Goal: Information Seeking & Learning: Compare options

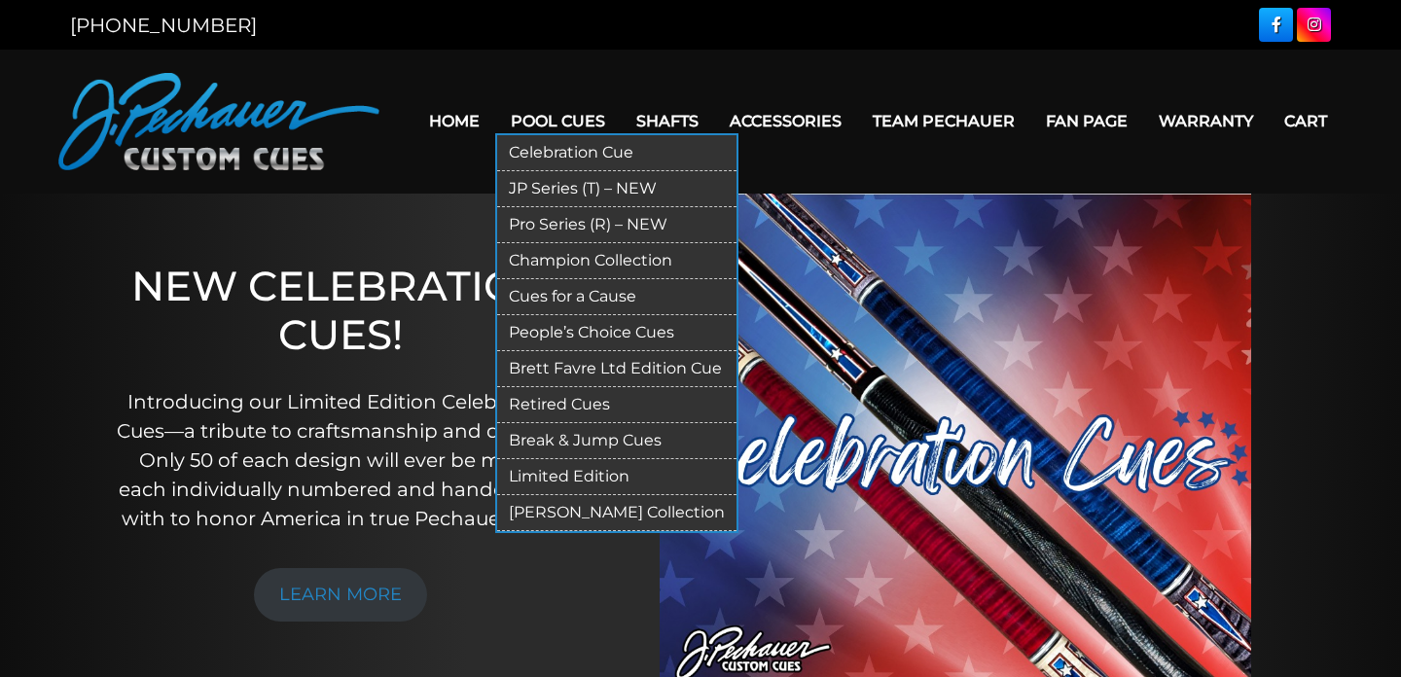
click at [571, 216] on link "Pro Series (R) – NEW" at bounding box center [616, 225] width 239 height 36
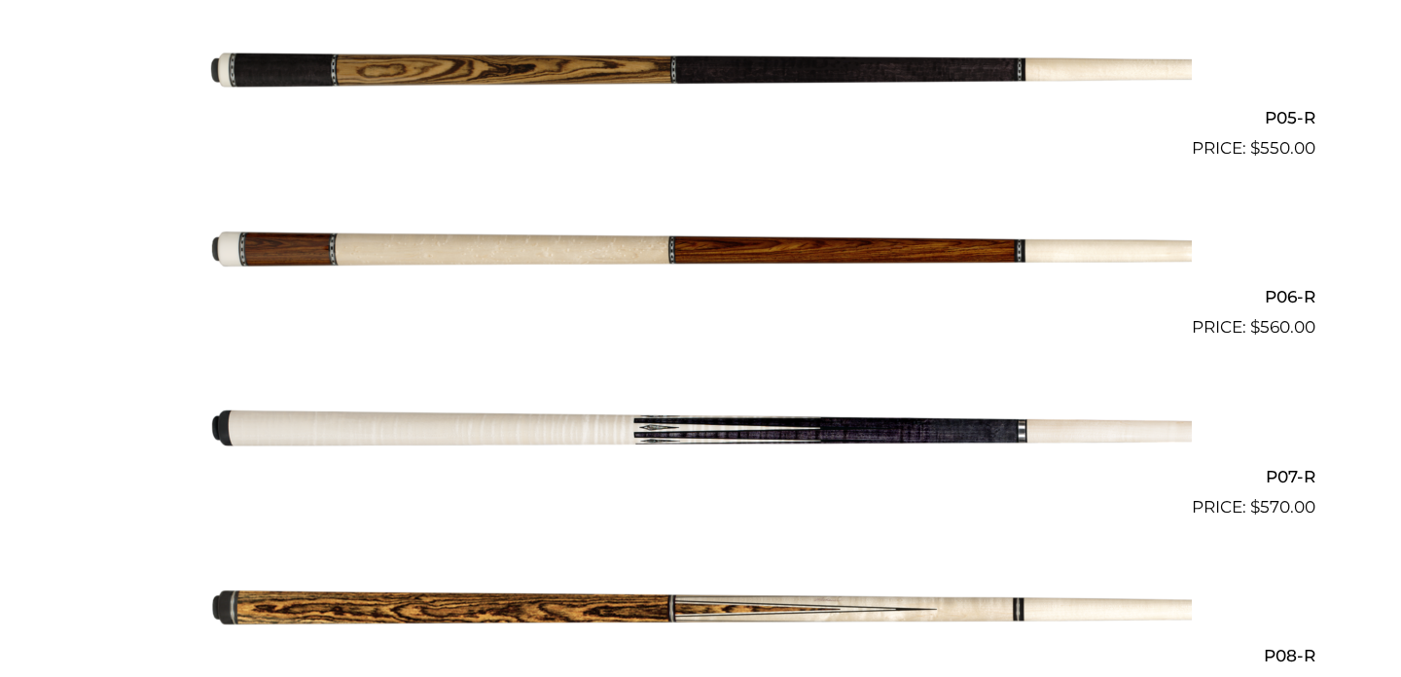
scroll to position [1362, 0]
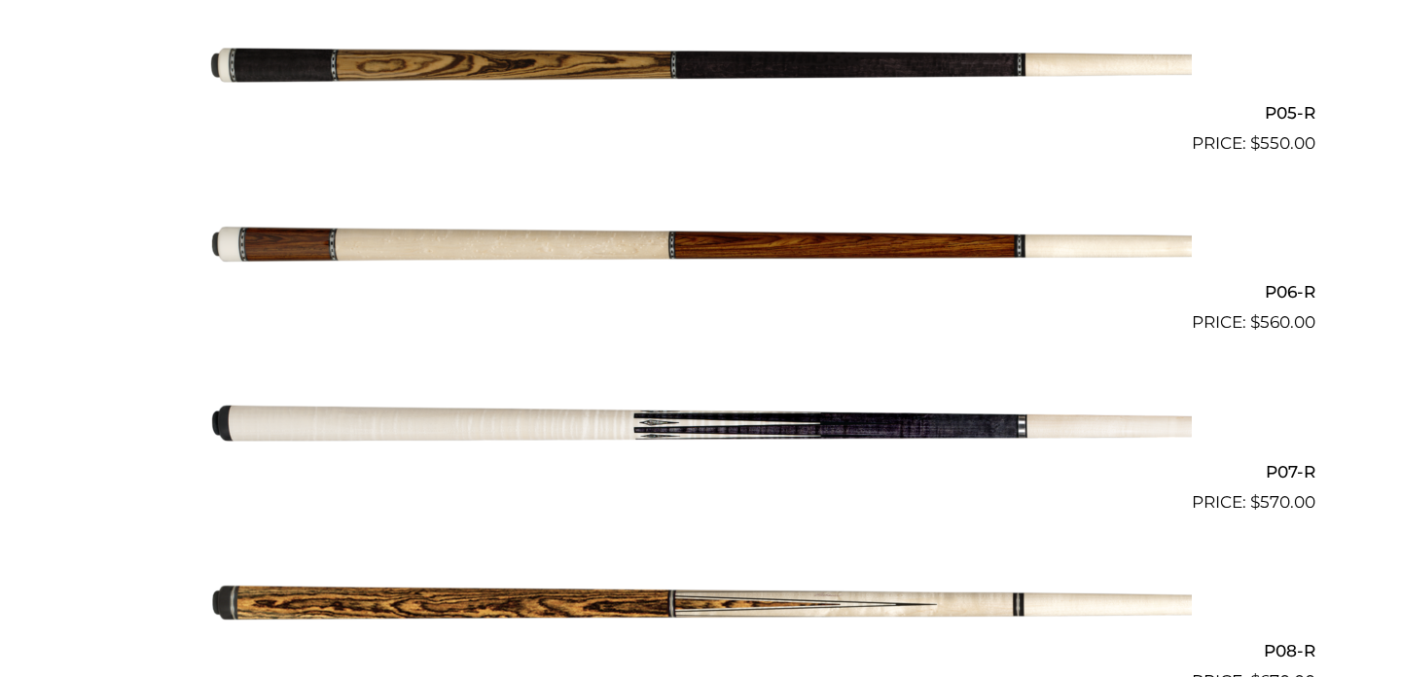
click at [538, 242] on img at bounding box center [700, 245] width 983 height 163
click at [434, 35] on img at bounding box center [700, 65] width 983 height 163
click at [434, 64] on img at bounding box center [700, 65] width 983 height 163
click at [471, 222] on img at bounding box center [700, 245] width 983 height 163
click at [401, 621] on img at bounding box center [700, 605] width 983 height 163
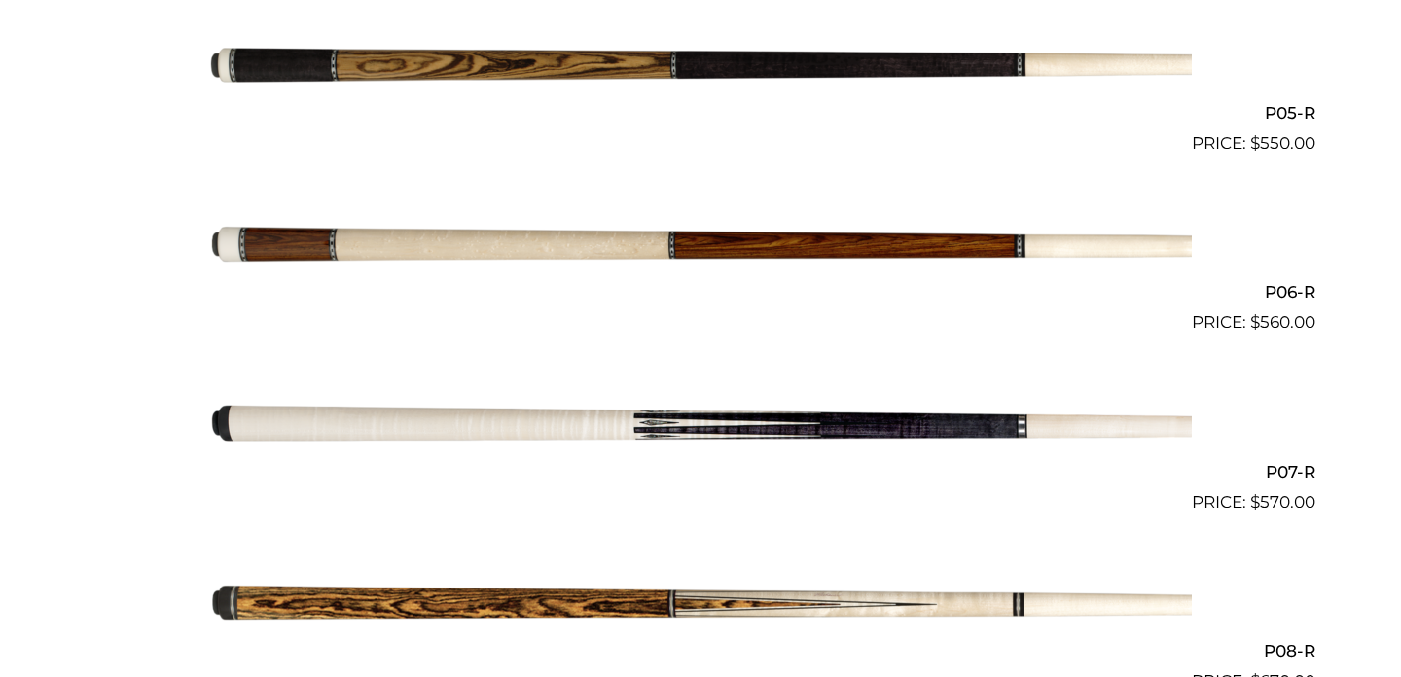
click at [592, 81] on img at bounding box center [700, 65] width 983 height 163
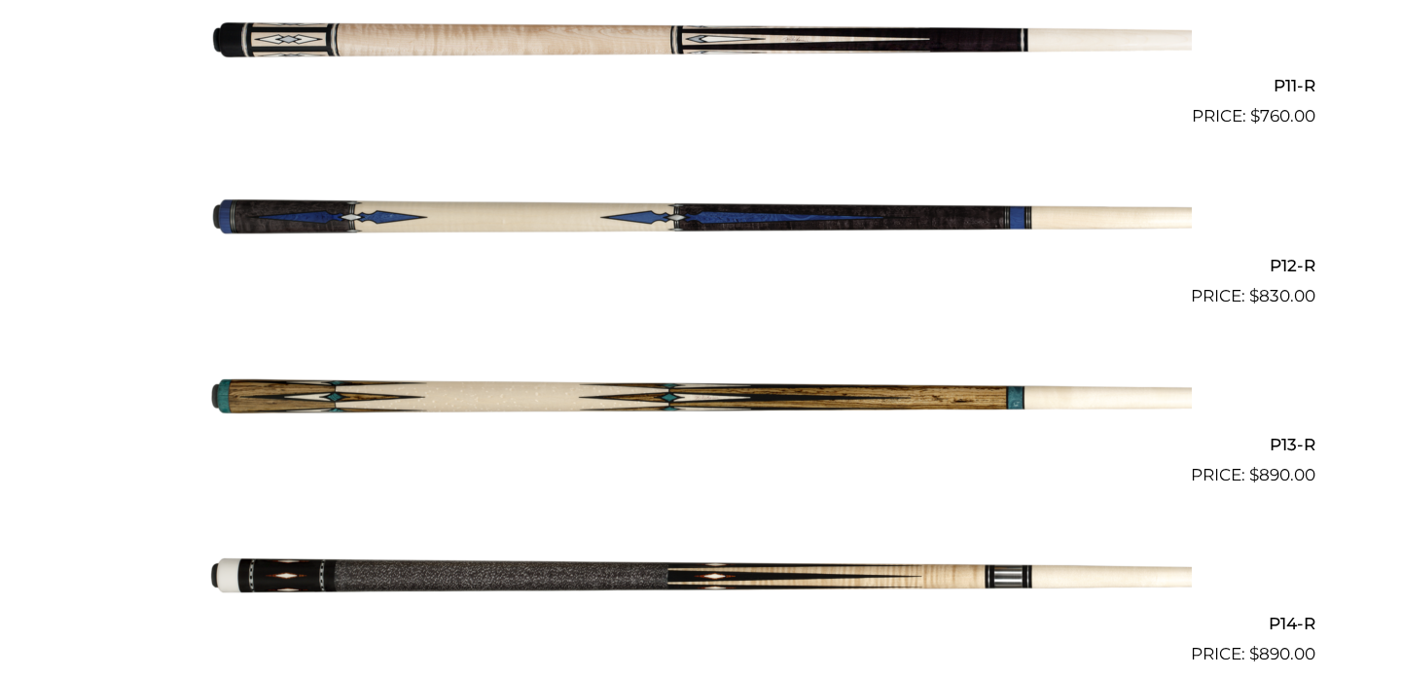
scroll to position [2467, 0]
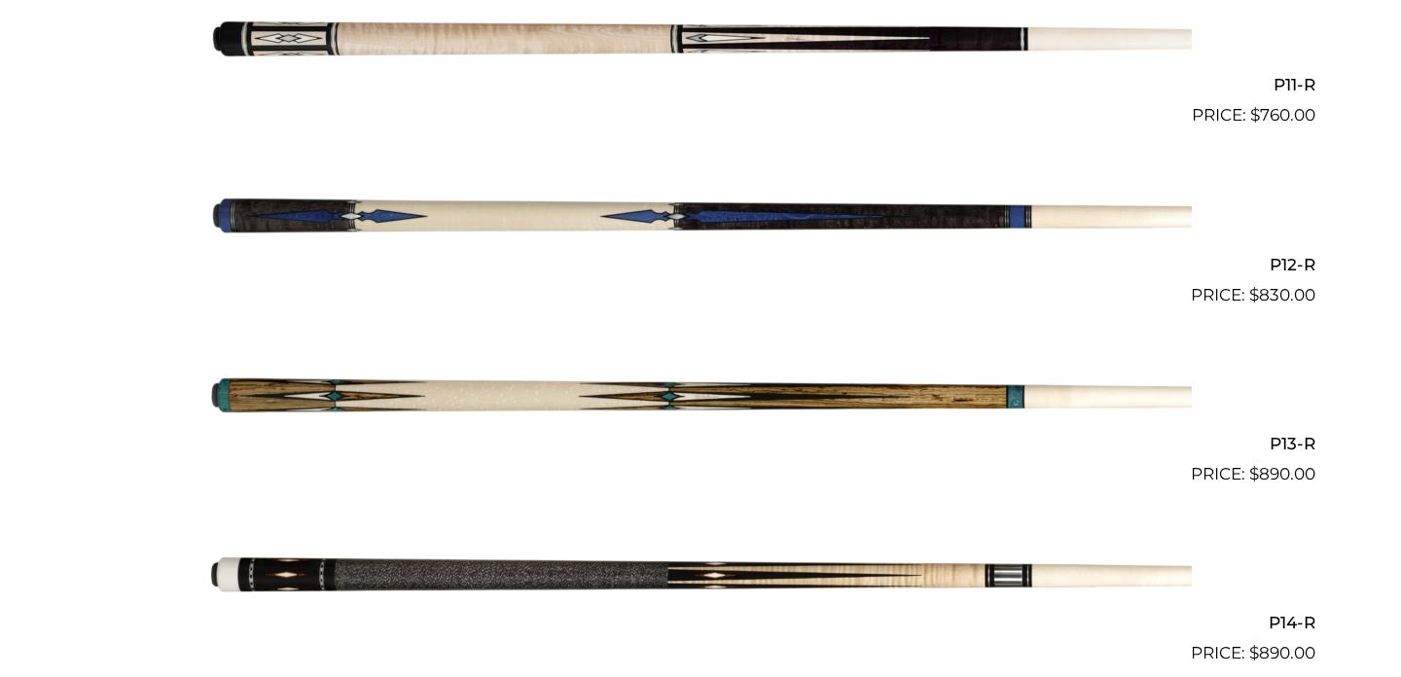
click at [755, 422] on img at bounding box center [700, 397] width 983 height 163
click at [762, 393] on img at bounding box center [700, 397] width 983 height 163
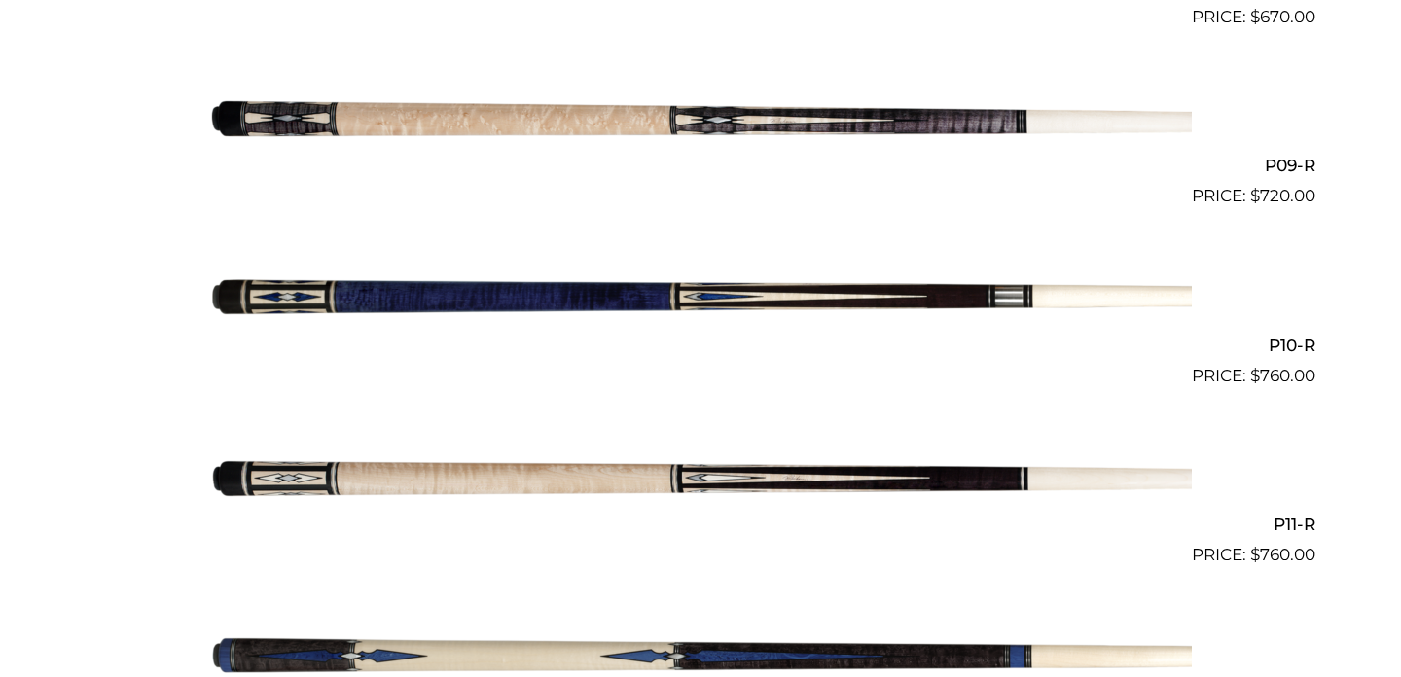
scroll to position [2023, 0]
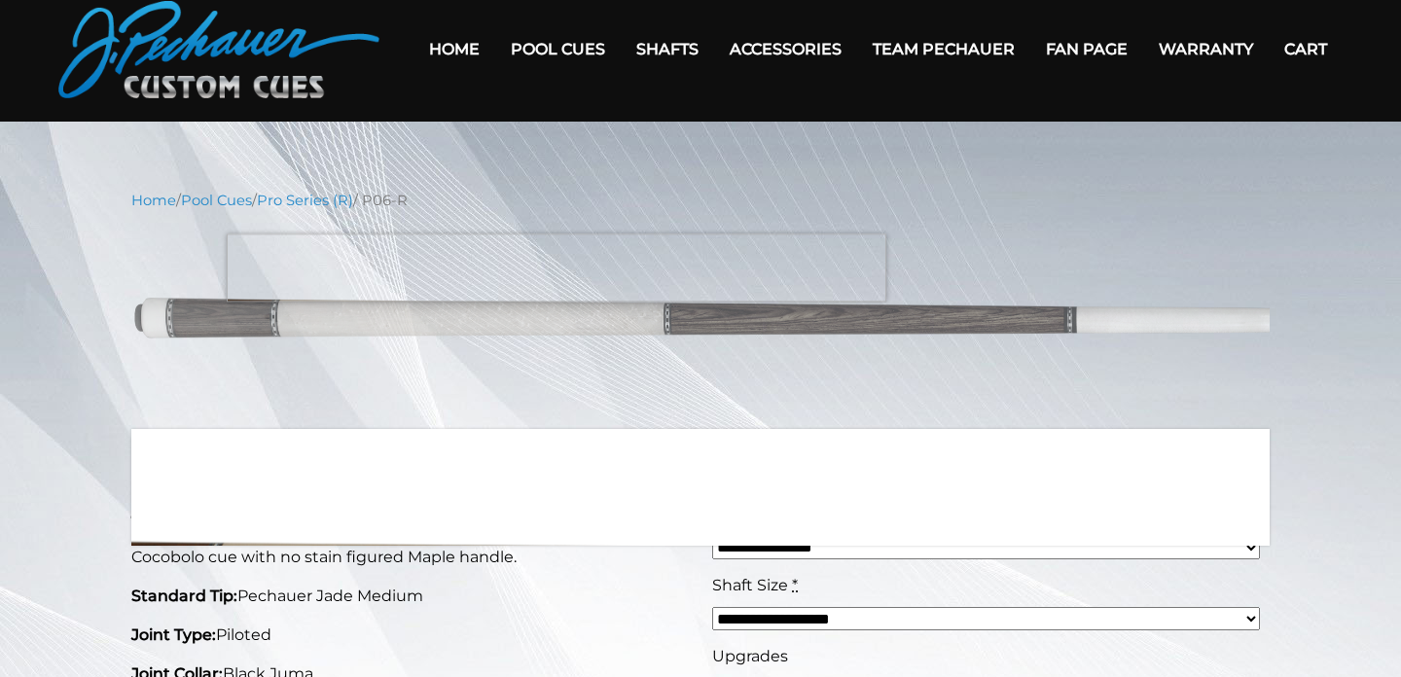
scroll to position [198, 0]
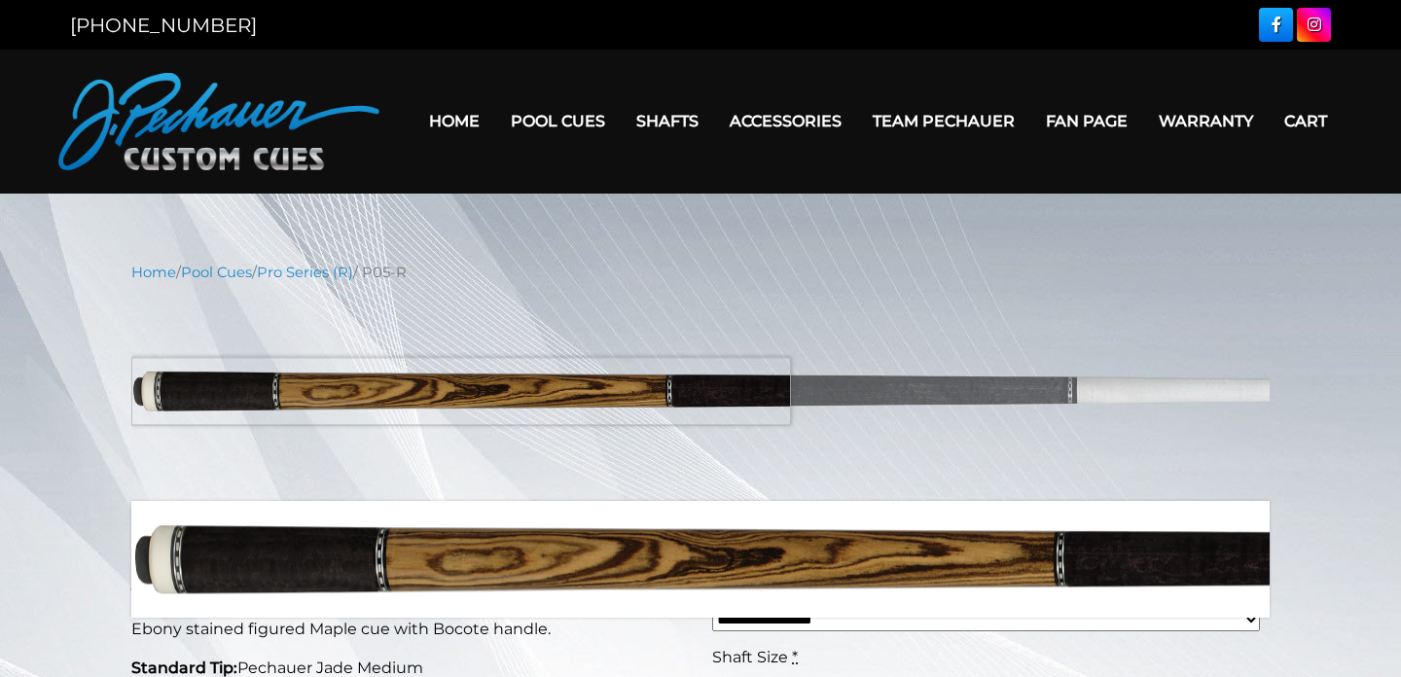
scroll to position [6, 0]
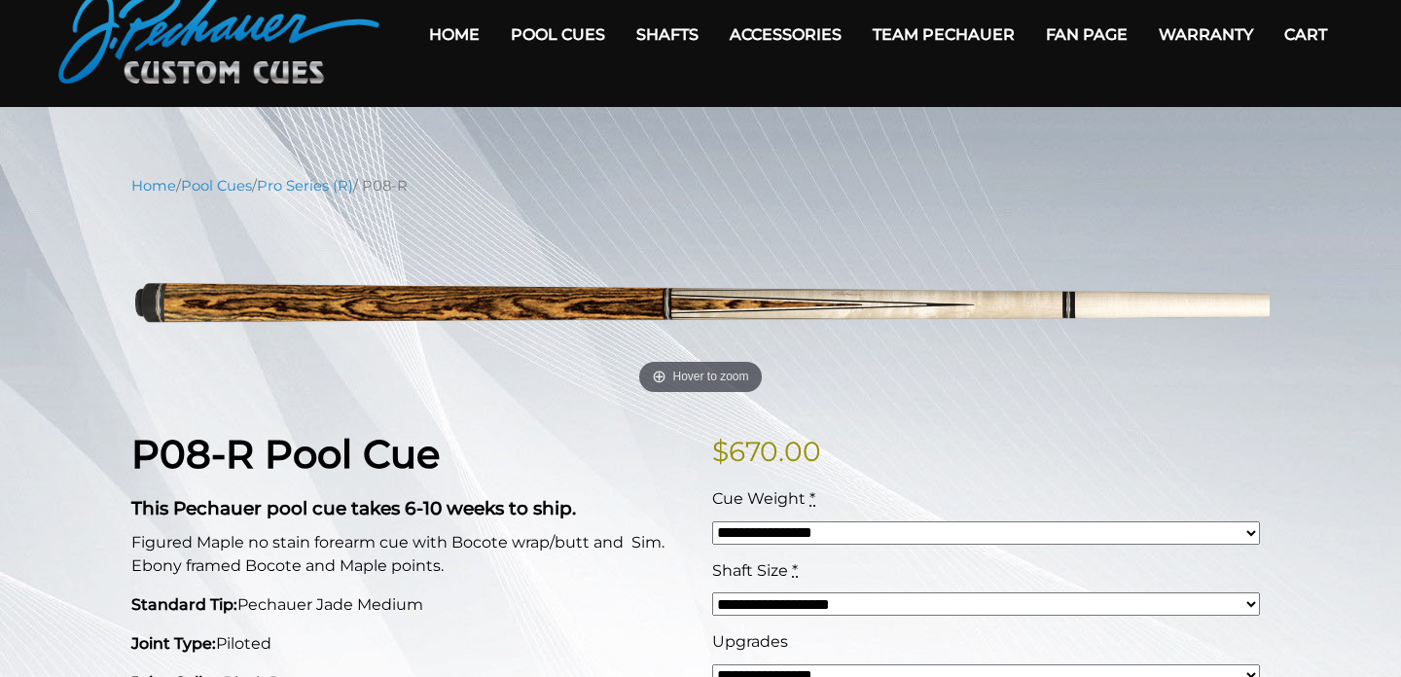
scroll to position [90, 0]
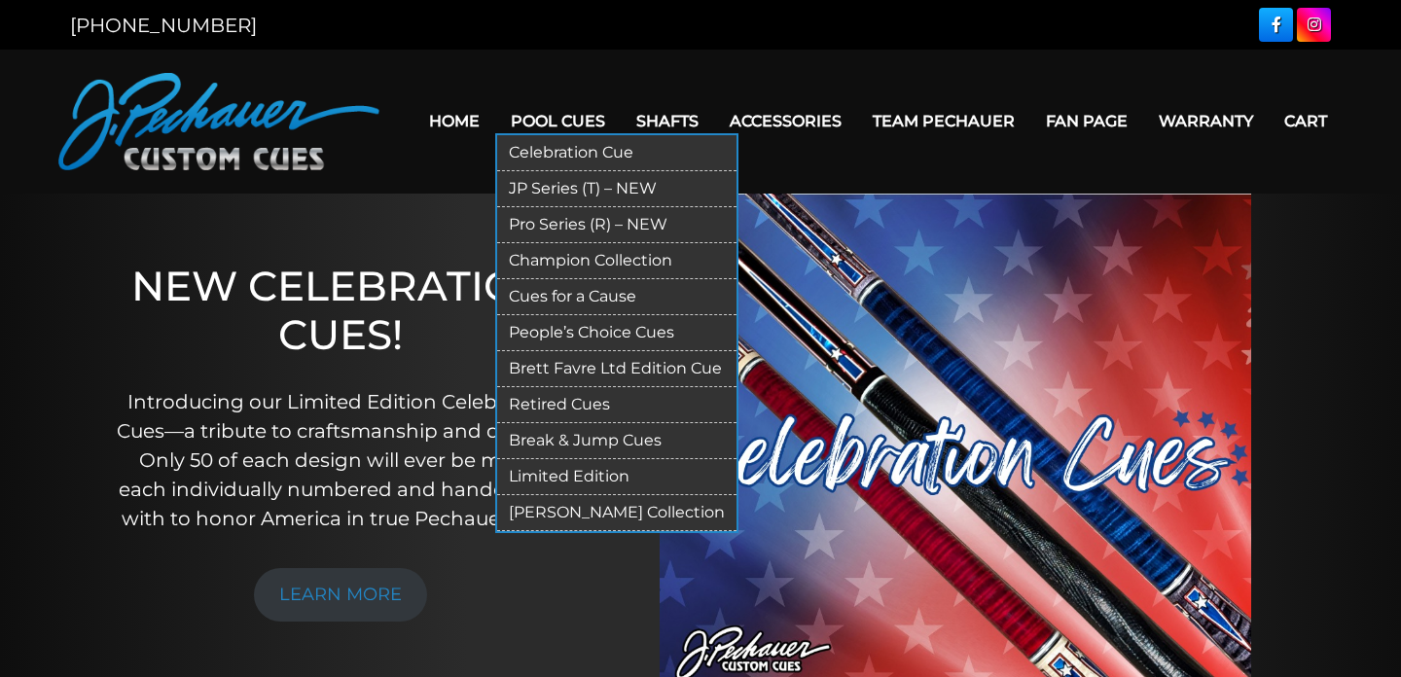
click at [594, 473] on link "Limited Edition" at bounding box center [616, 477] width 239 height 36
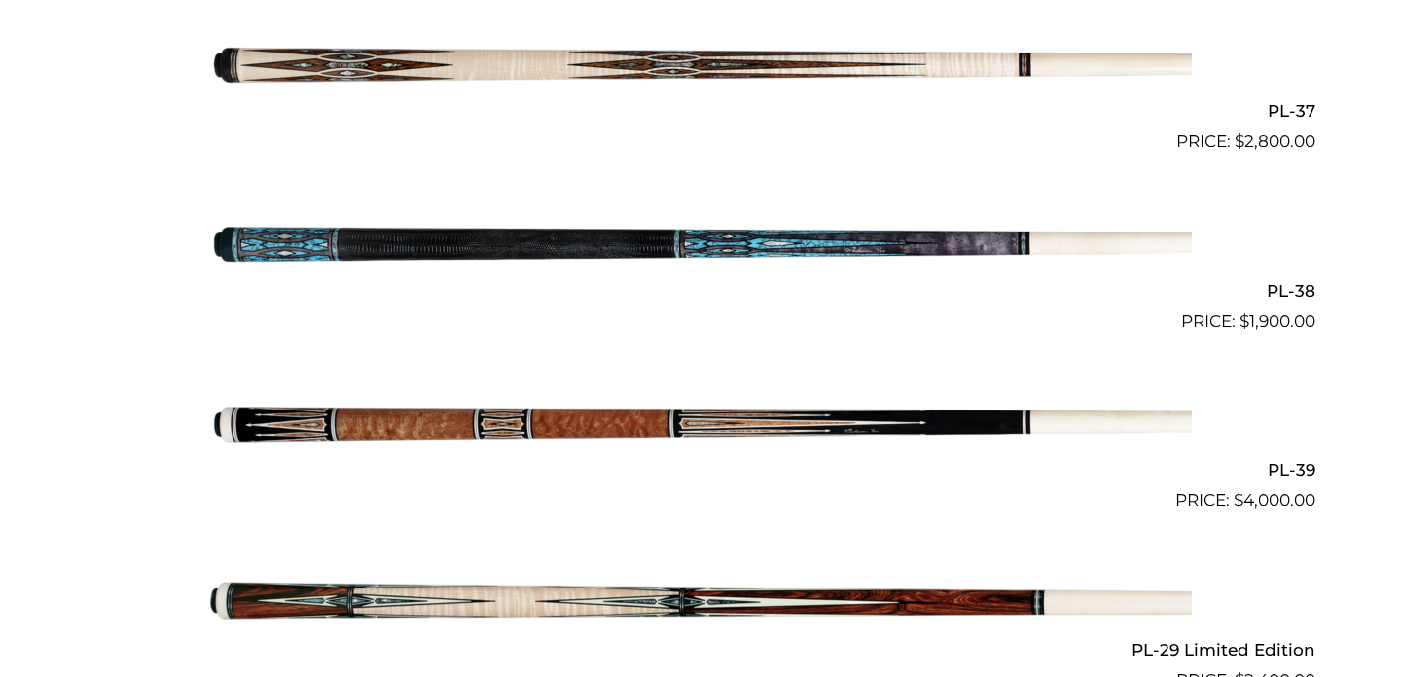
scroll to position [2124, 0]
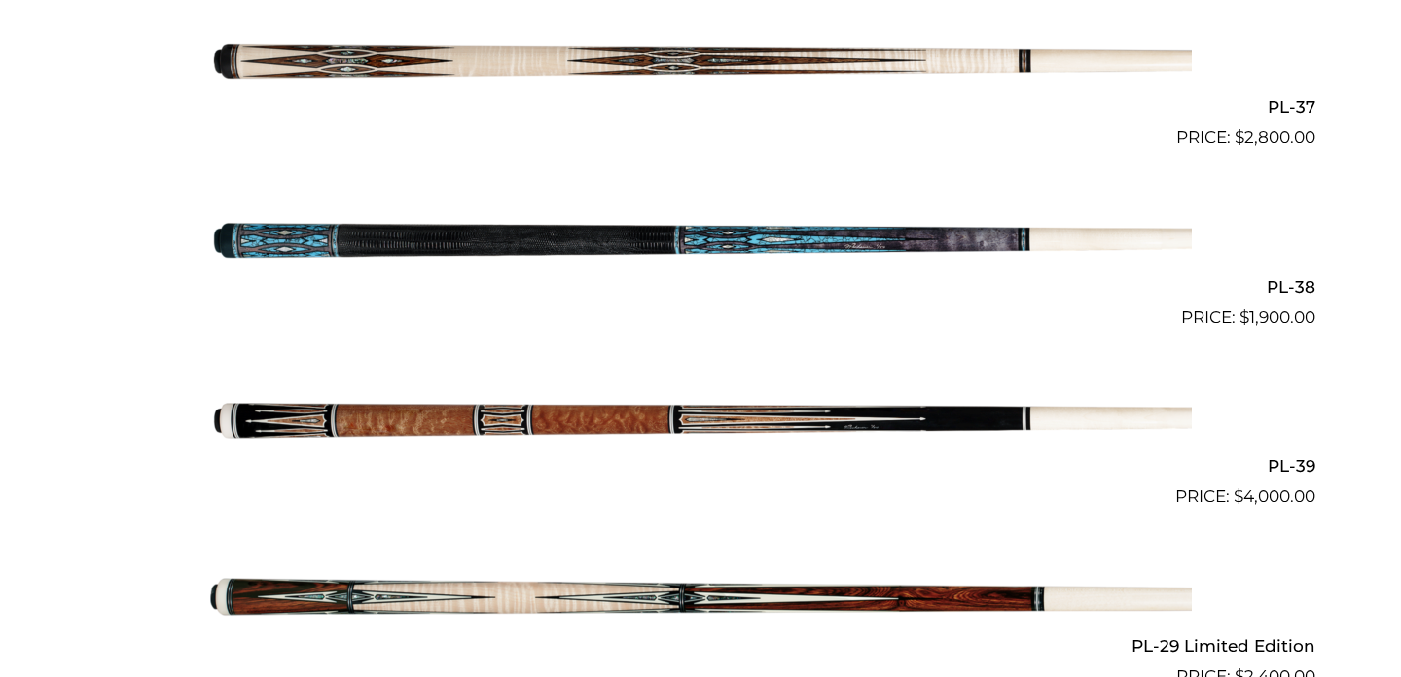
click at [592, 417] on img at bounding box center [700, 420] width 983 height 163
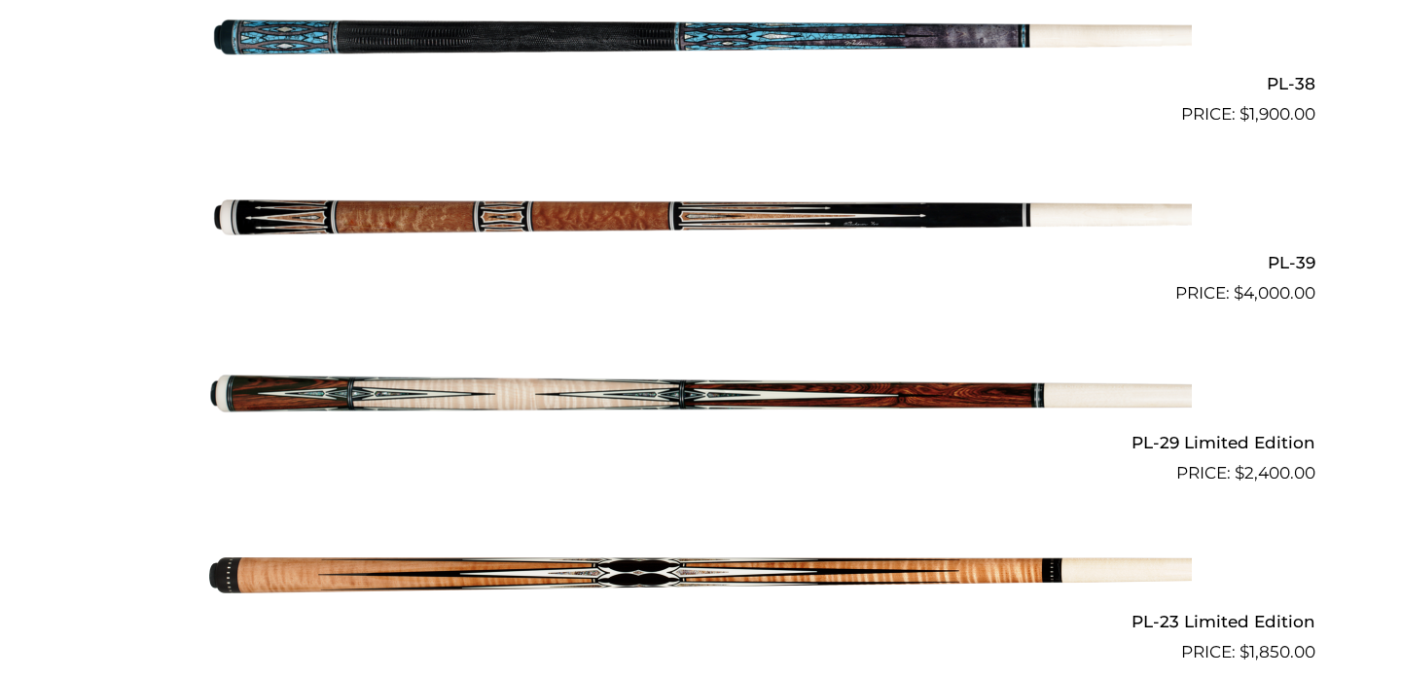
scroll to position [2331, 0]
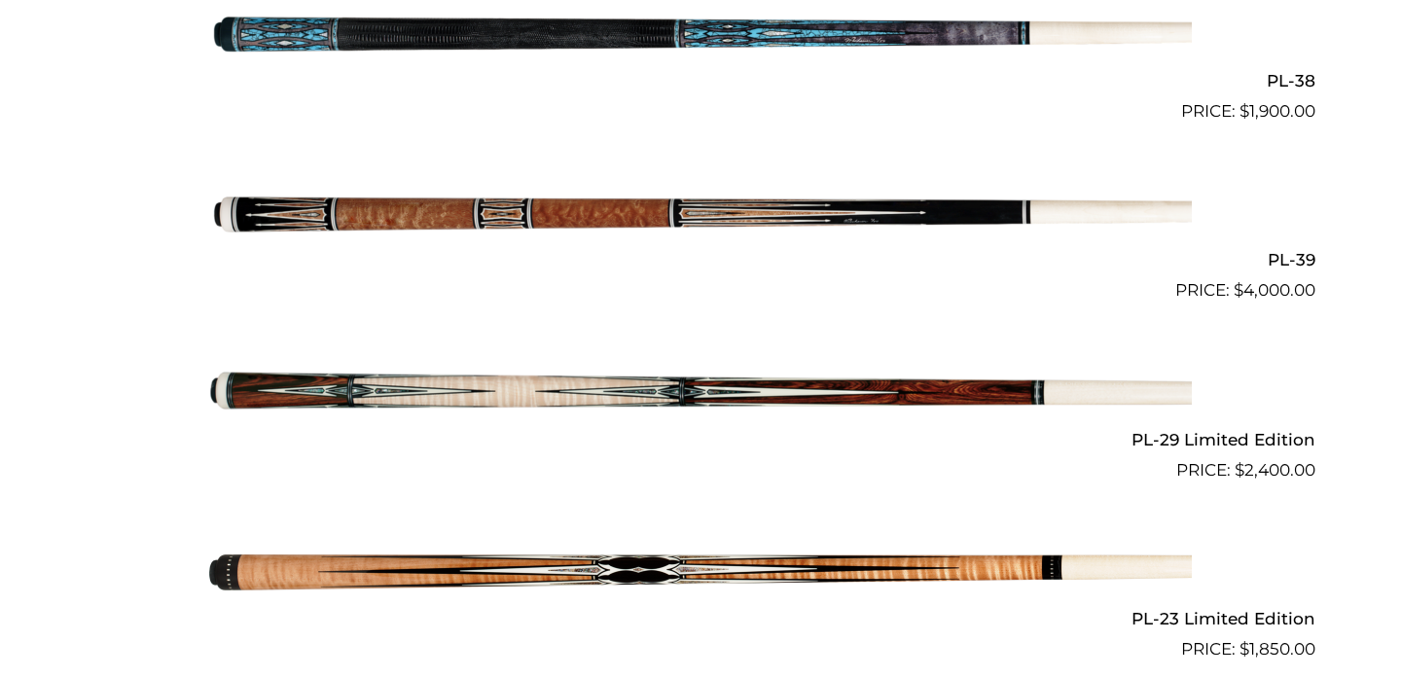
click at [675, 551] on img at bounding box center [700, 572] width 983 height 163
click at [657, 565] on img at bounding box center [700, 572] width 983 height 163
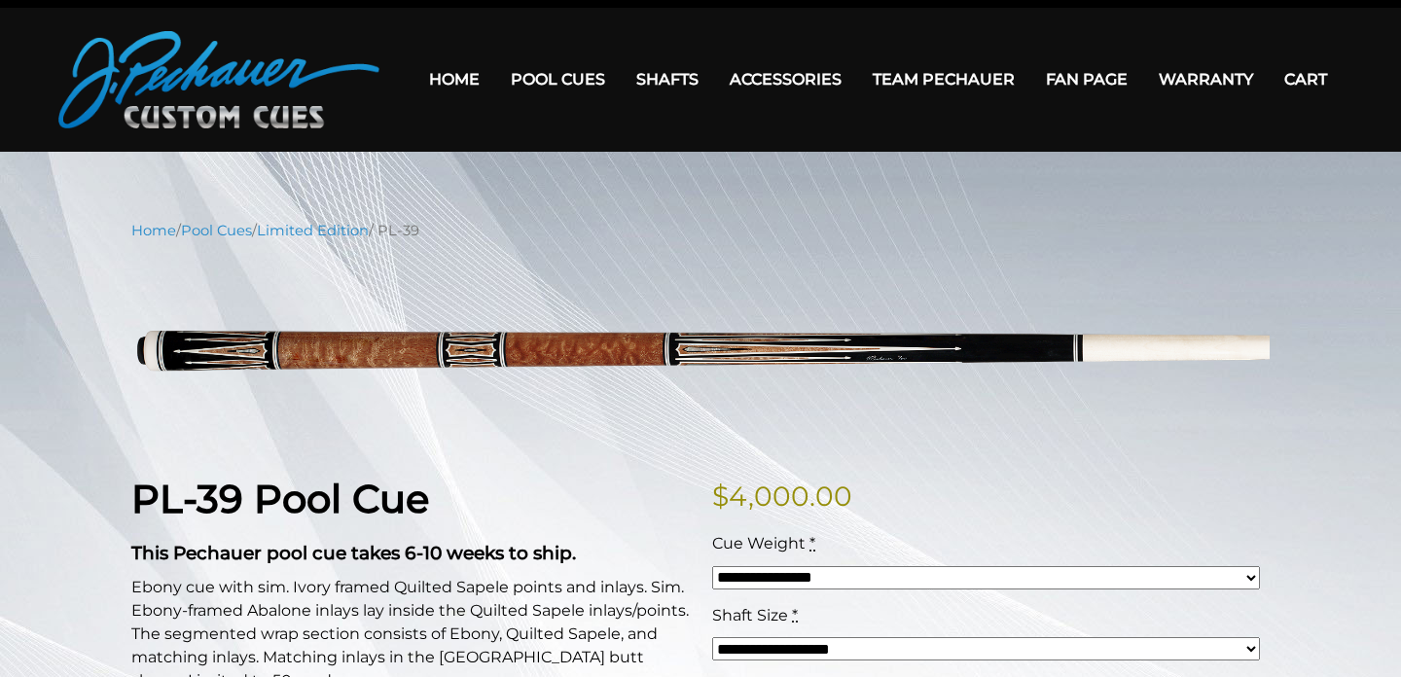
scroll to position [41, 0]
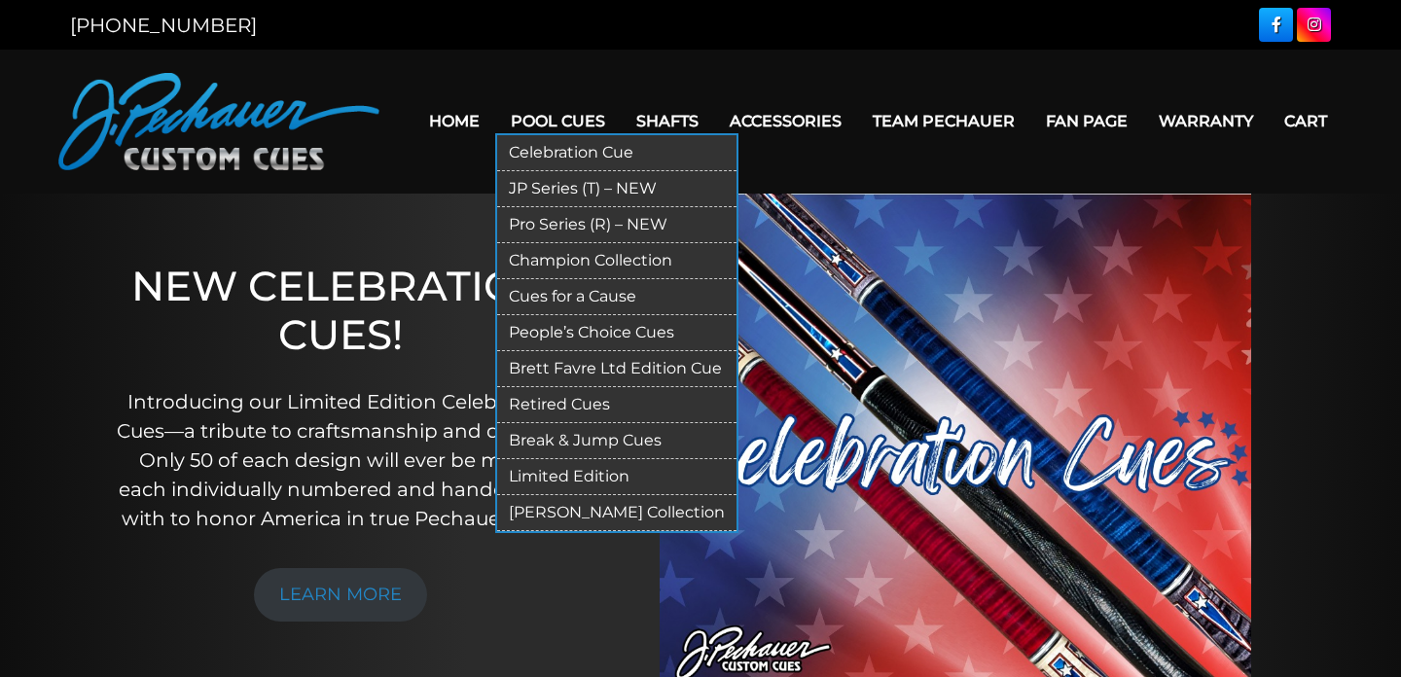
click at [568, 228] on link "Pro Series (R) – NEW" at bounding box center [616, 225] width 239 height 36
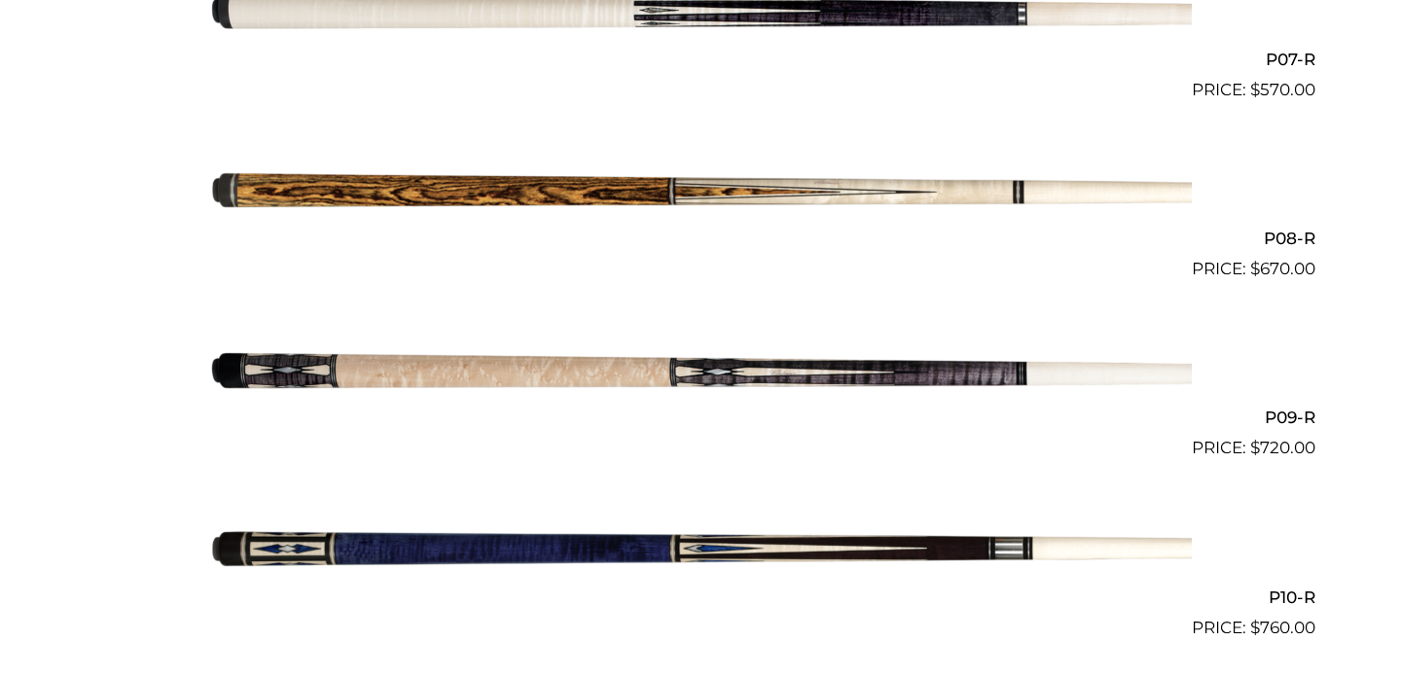
scroll to position [1807, 0]
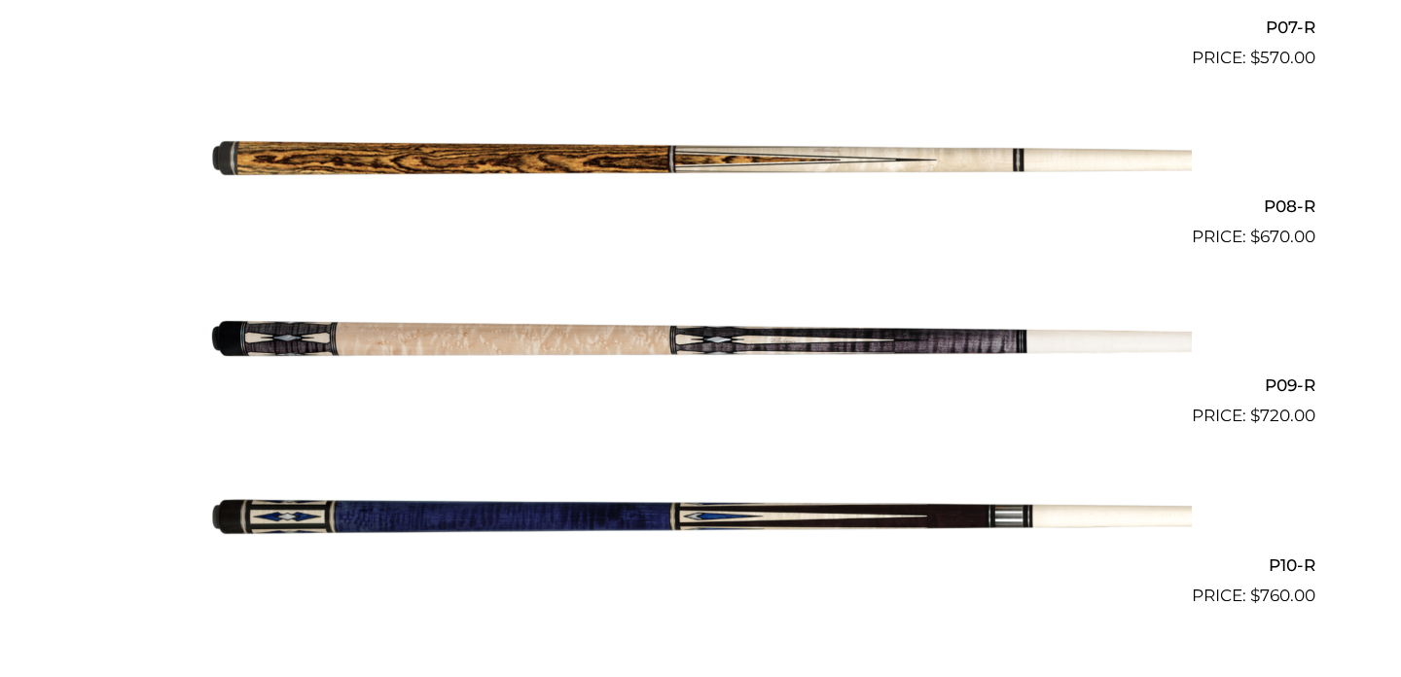
click at [553, 354] on img at bounding box center [700, 339] width 983 height 163
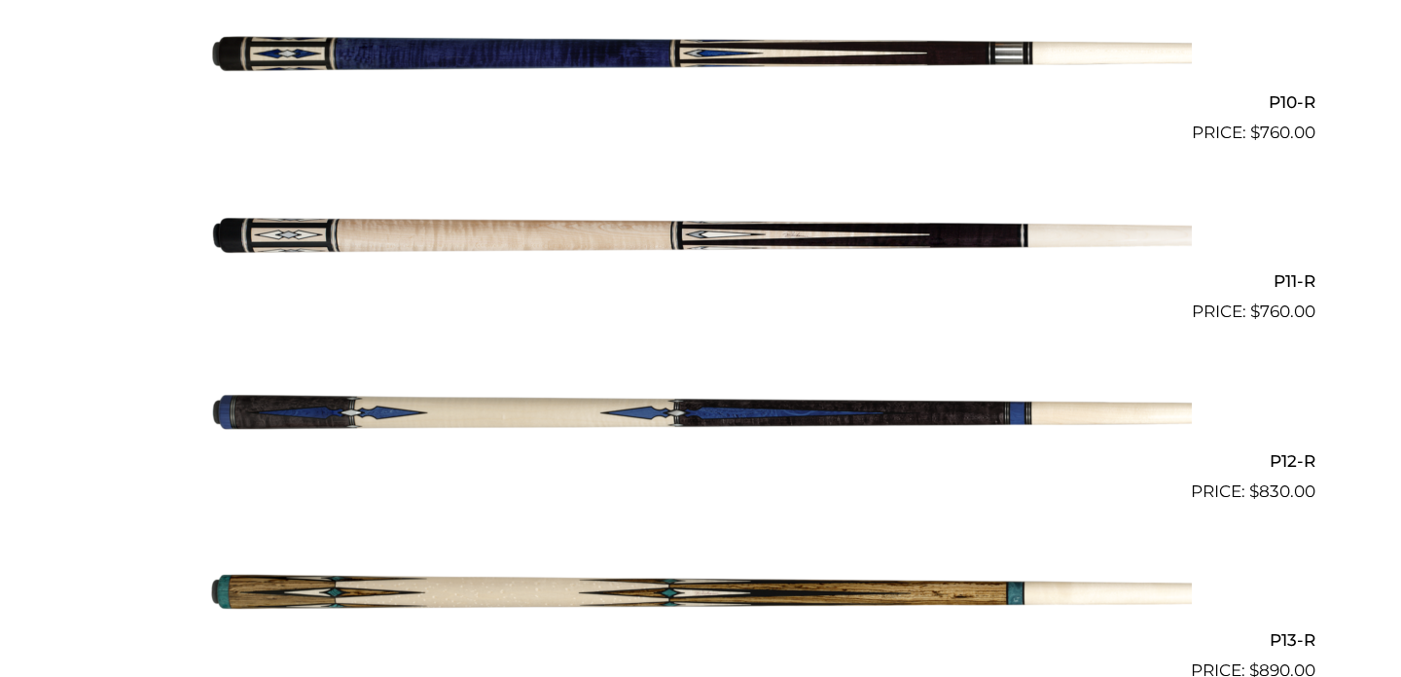
scroll to position [2381, 0]
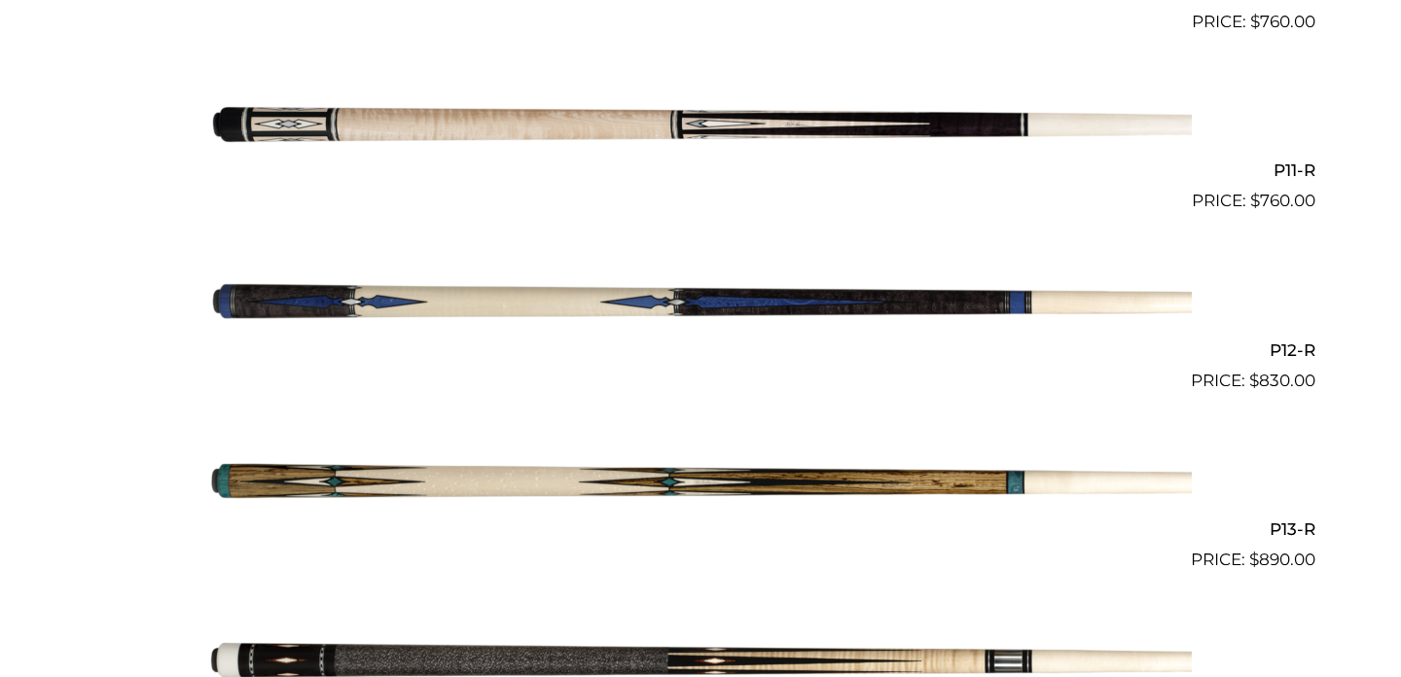
click at [458, 463] on img at bounding box center [700, 483] width 983 height 163
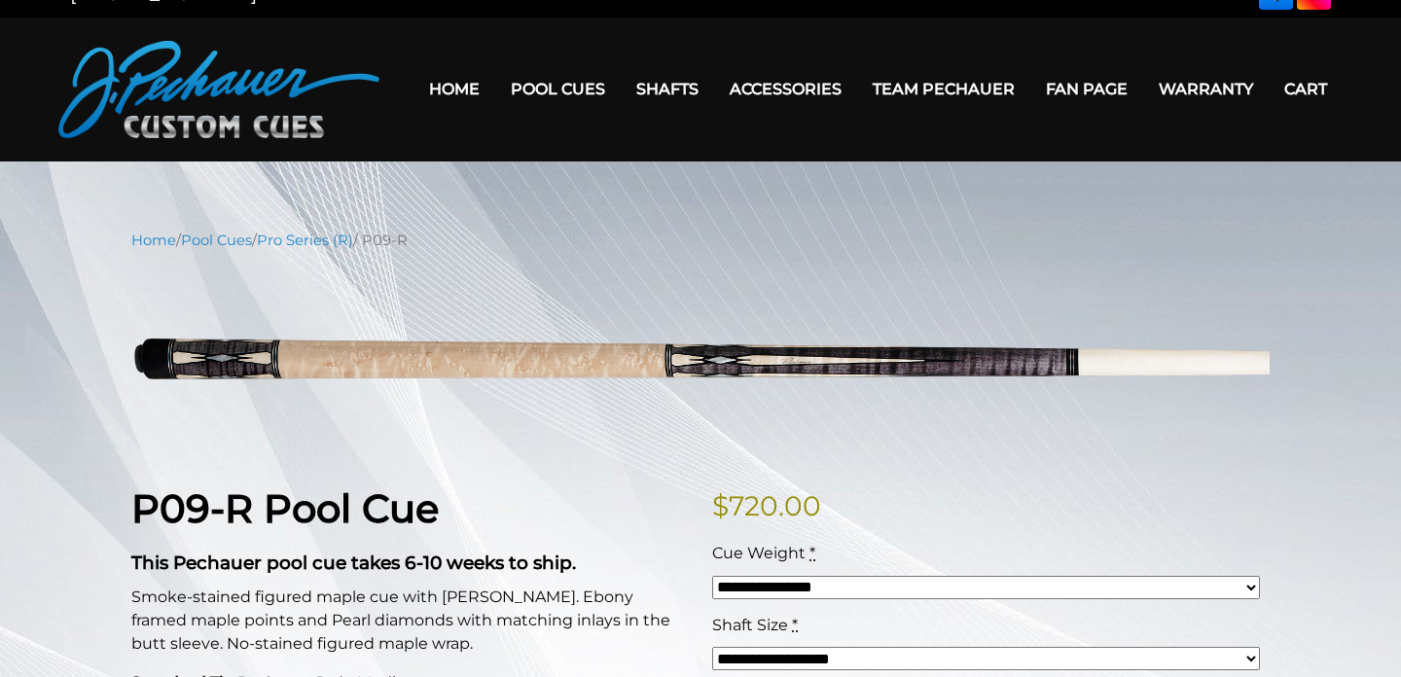
scroll to position [24, 0]
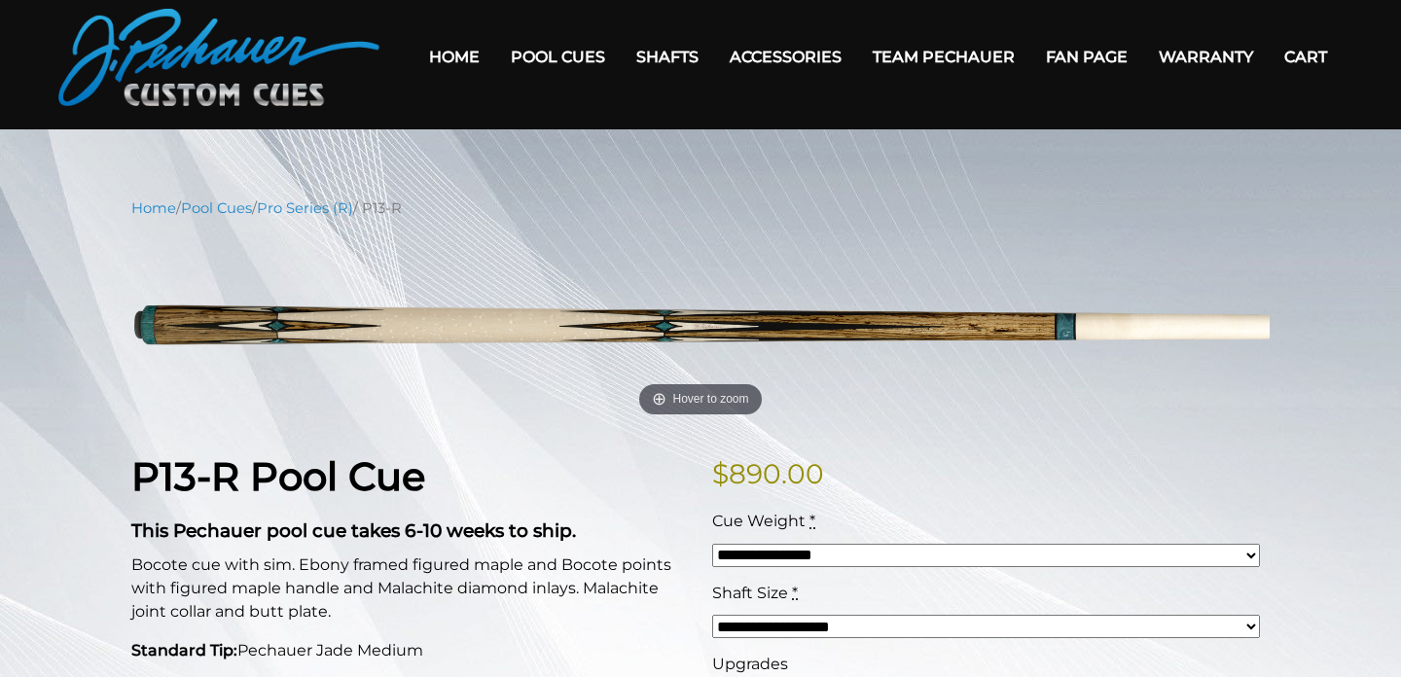
scroll to position [65, 0]
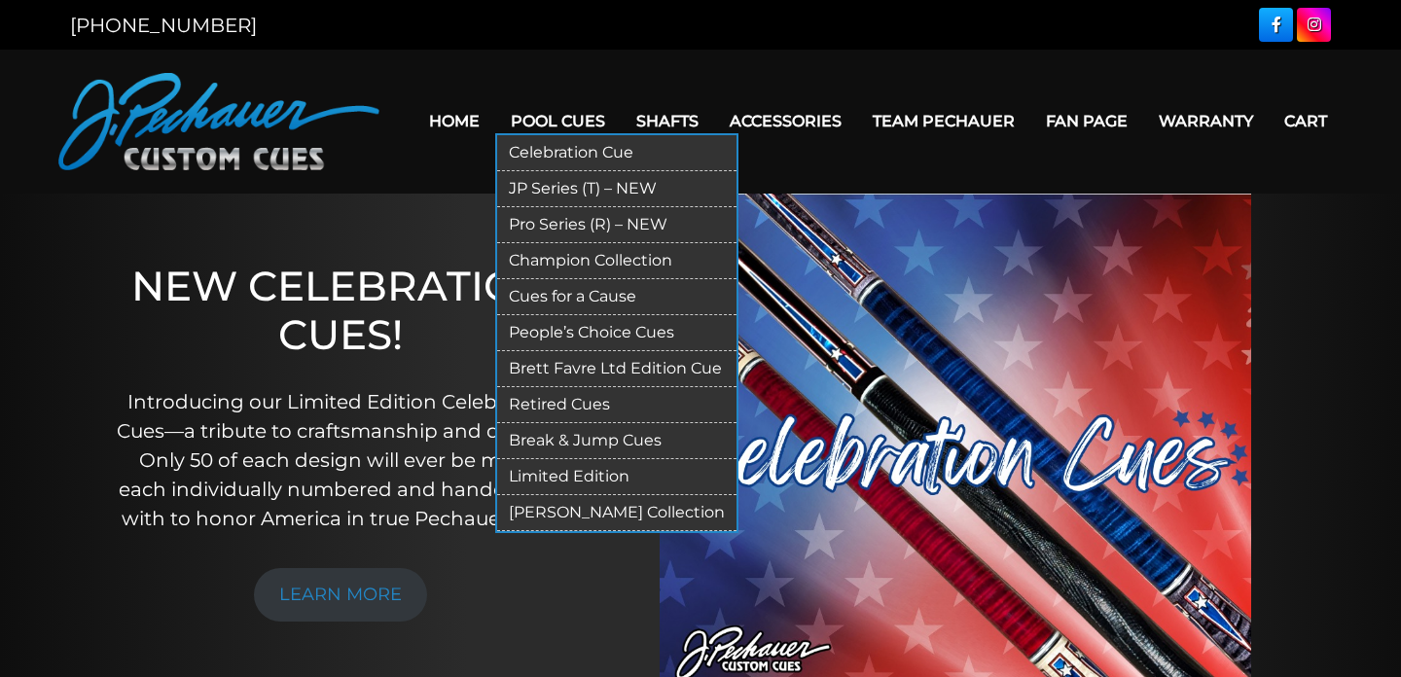
click at [566, 225] on link "Pro Series (R) – NEW" at bounding box center [616, 225] width 239 height 36
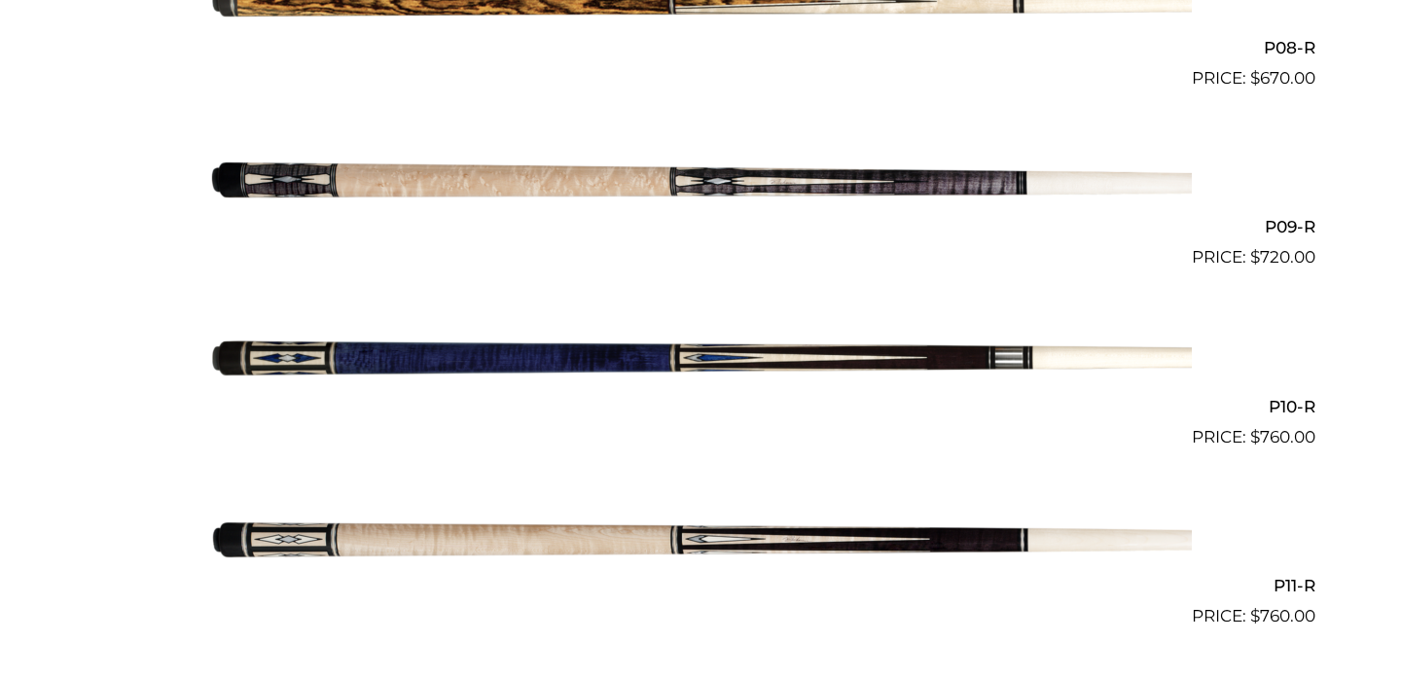
scroll to position [1948, 0]
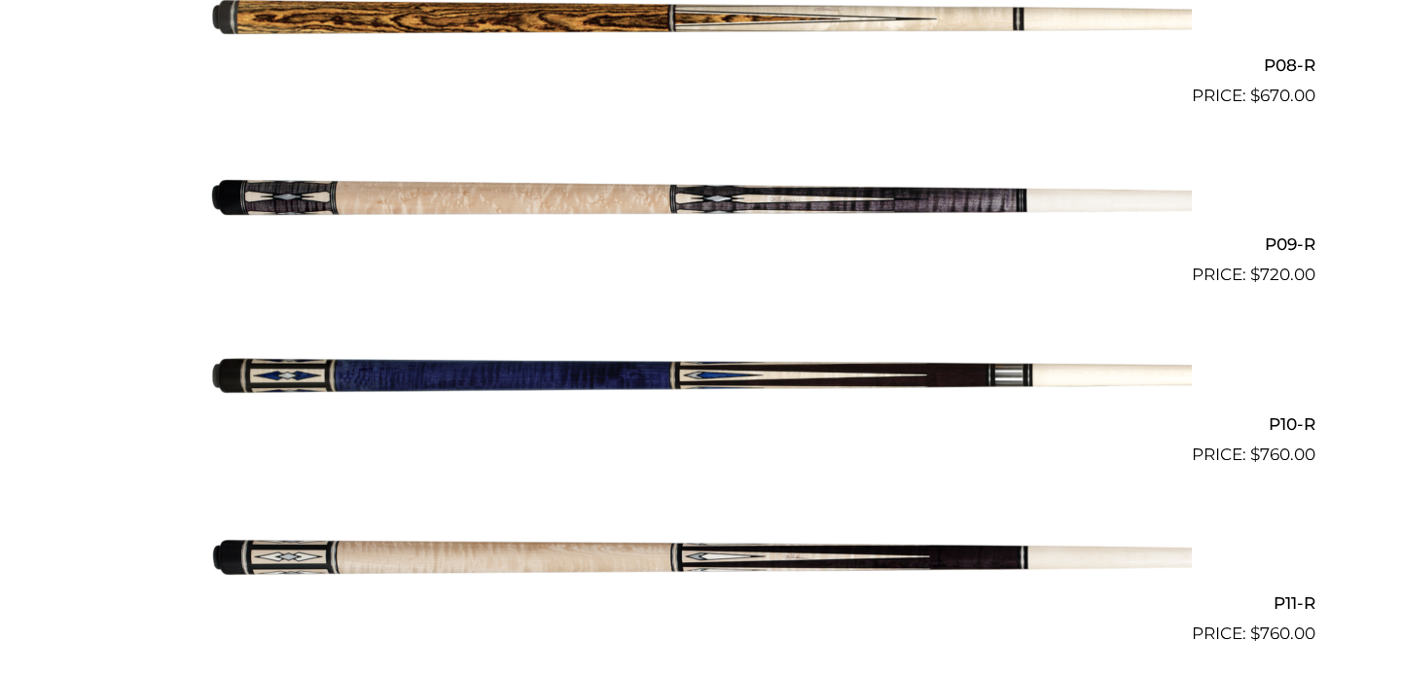
click at [565, 199] on img at bounding box center [700, 198] width 983 height 163
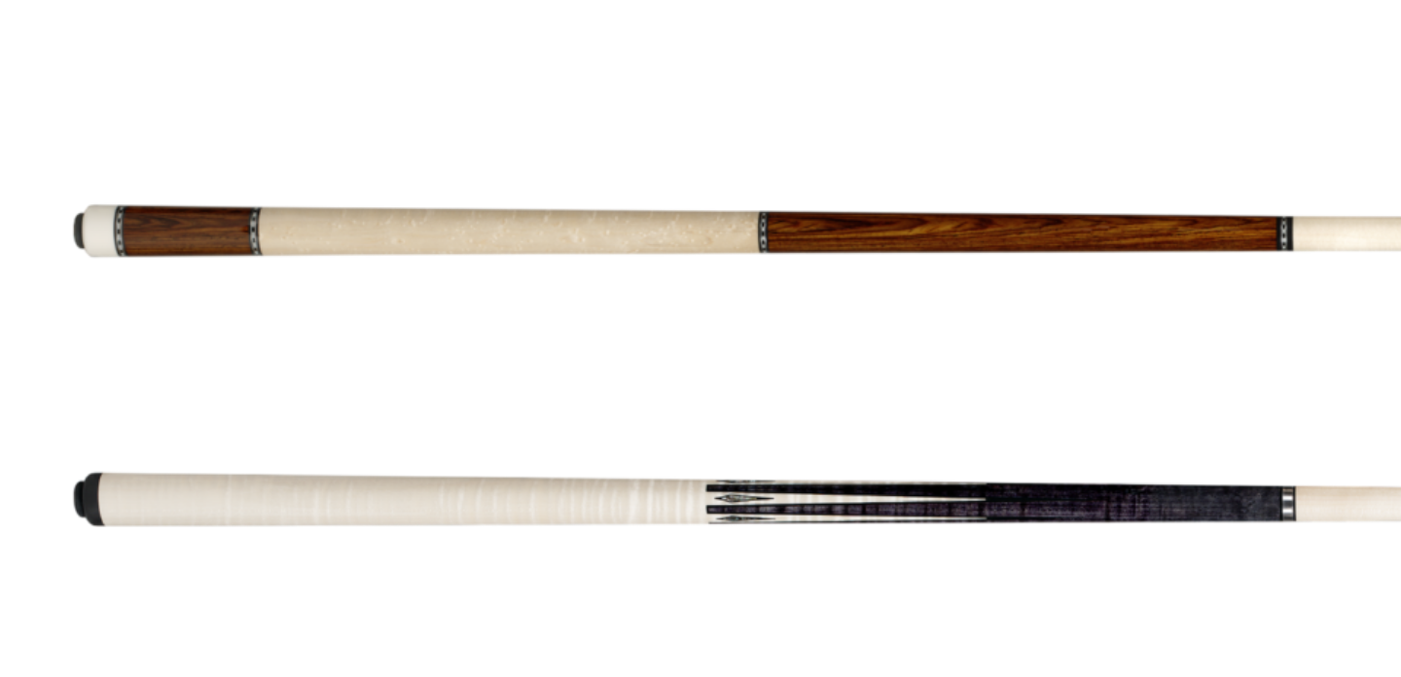
scroll to position [1452, 0]
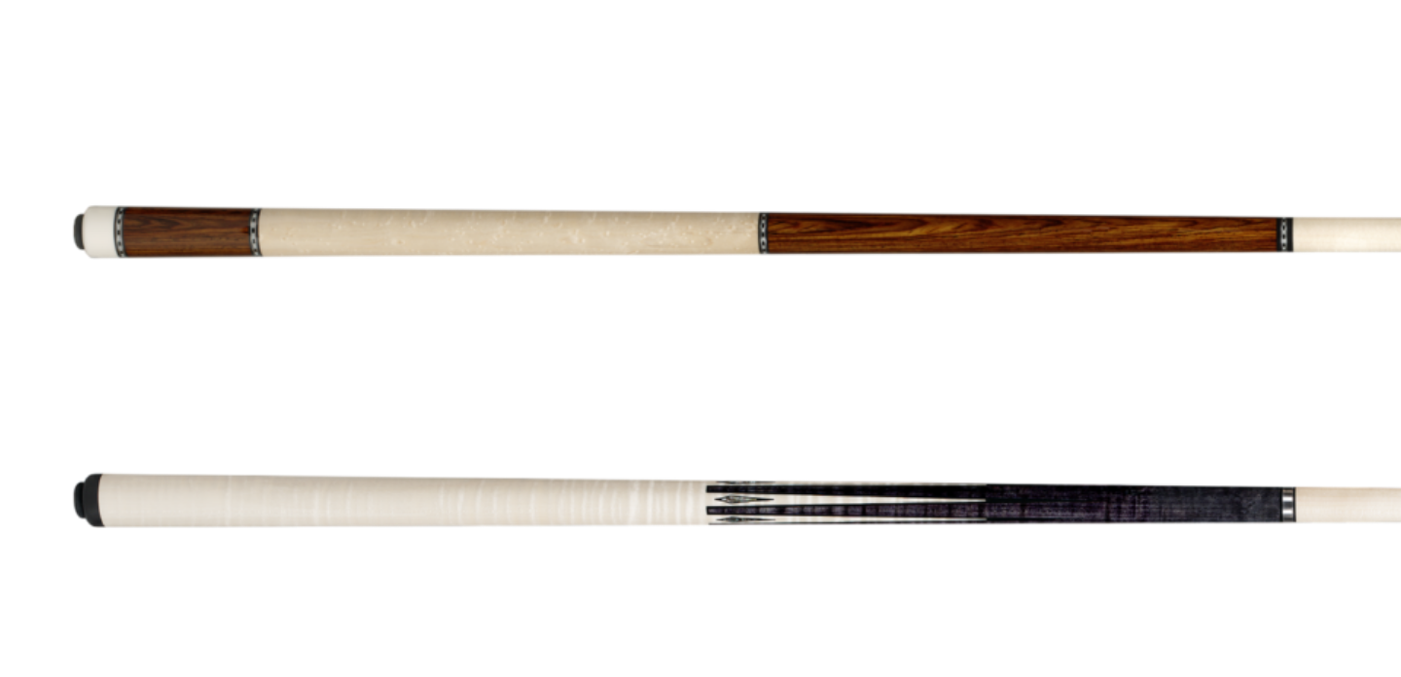
click at [550, 151] on img at bounding box center [700, 156] width 983 height 163
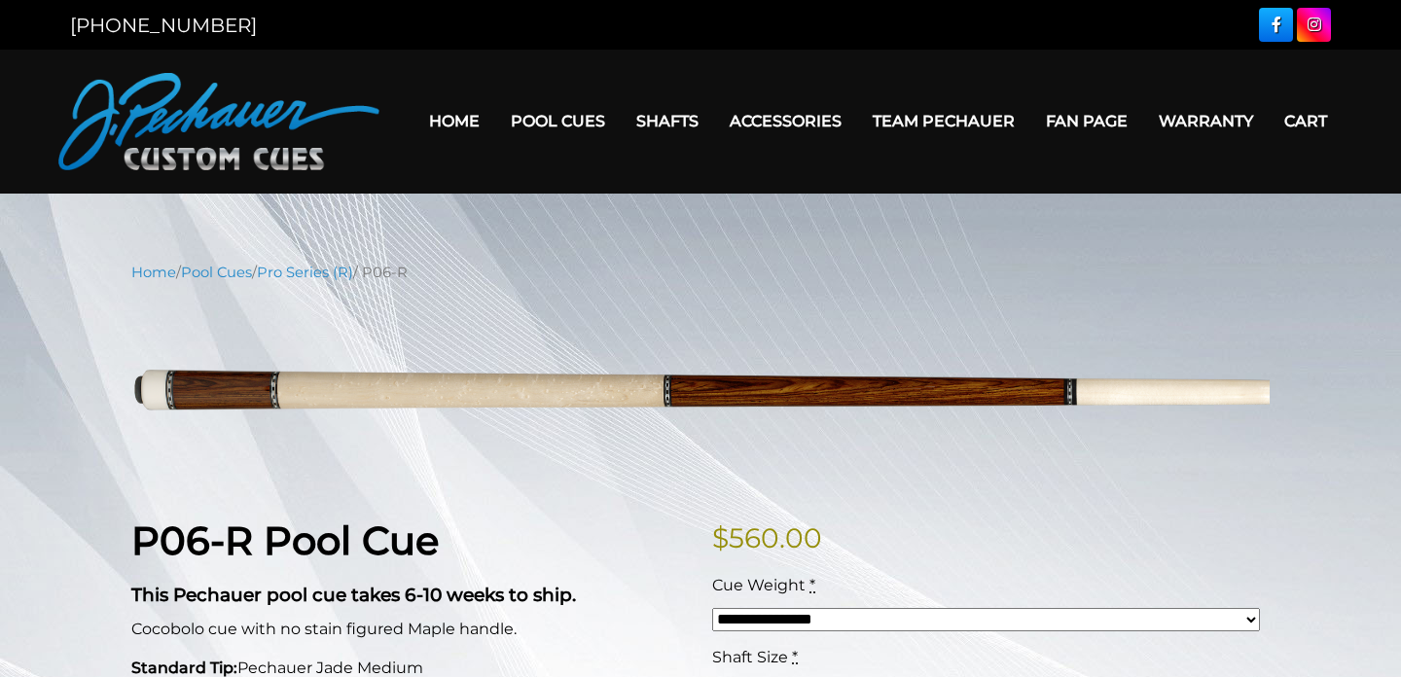
click at [460, 126] on link "Home" at bounding box center [455, 121] width 82 height 50
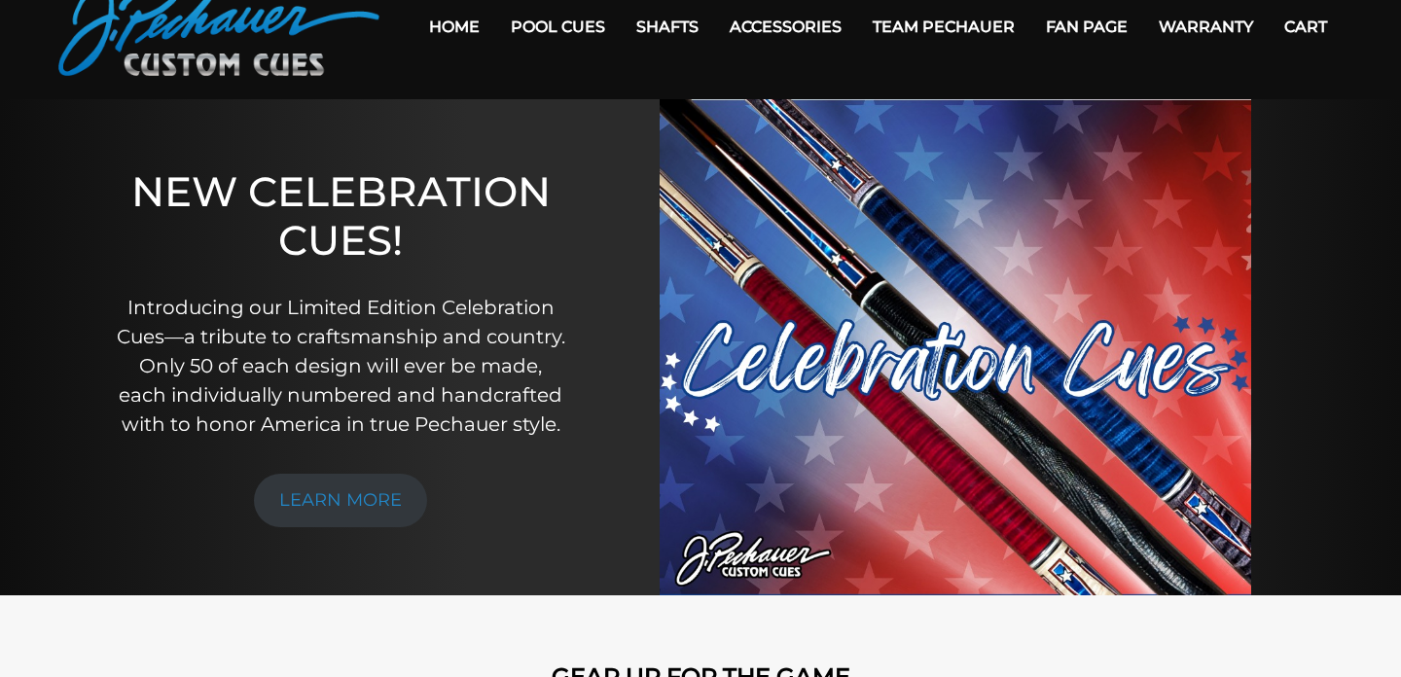
scroll to position [99, 0]
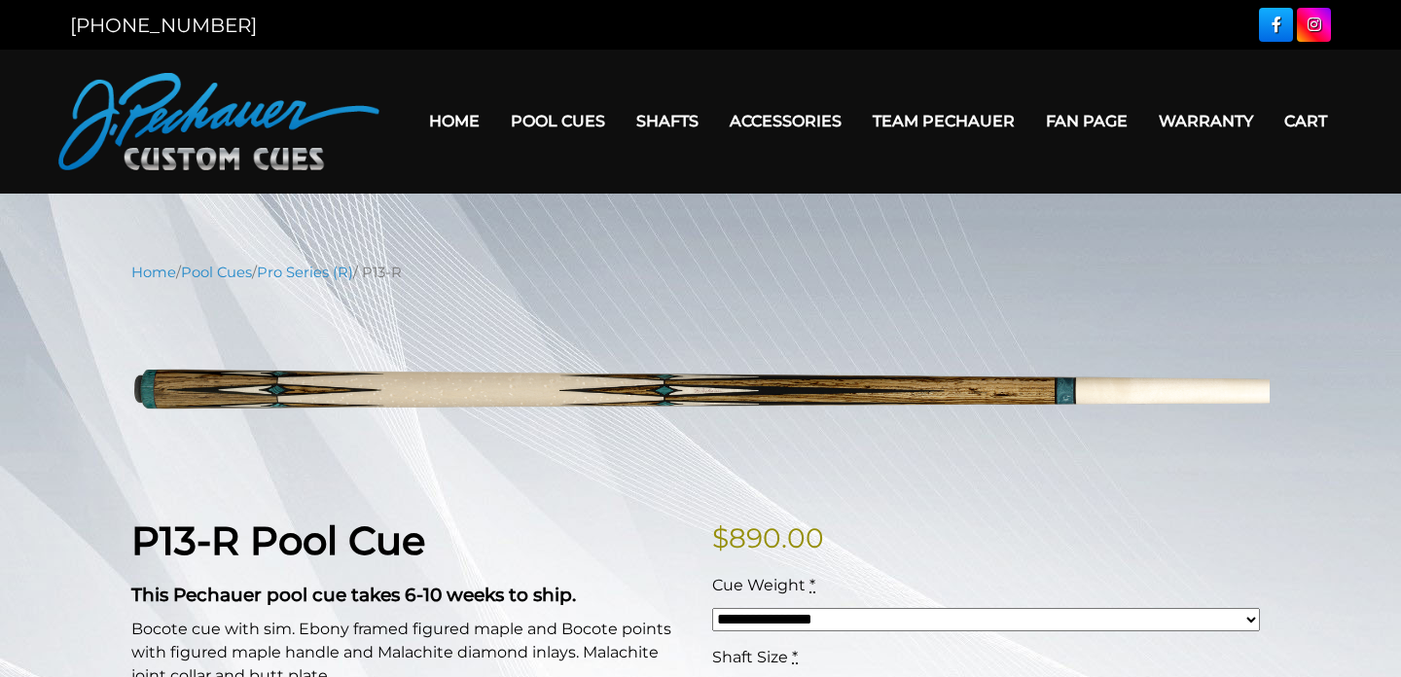
scroll to position [65, 0]
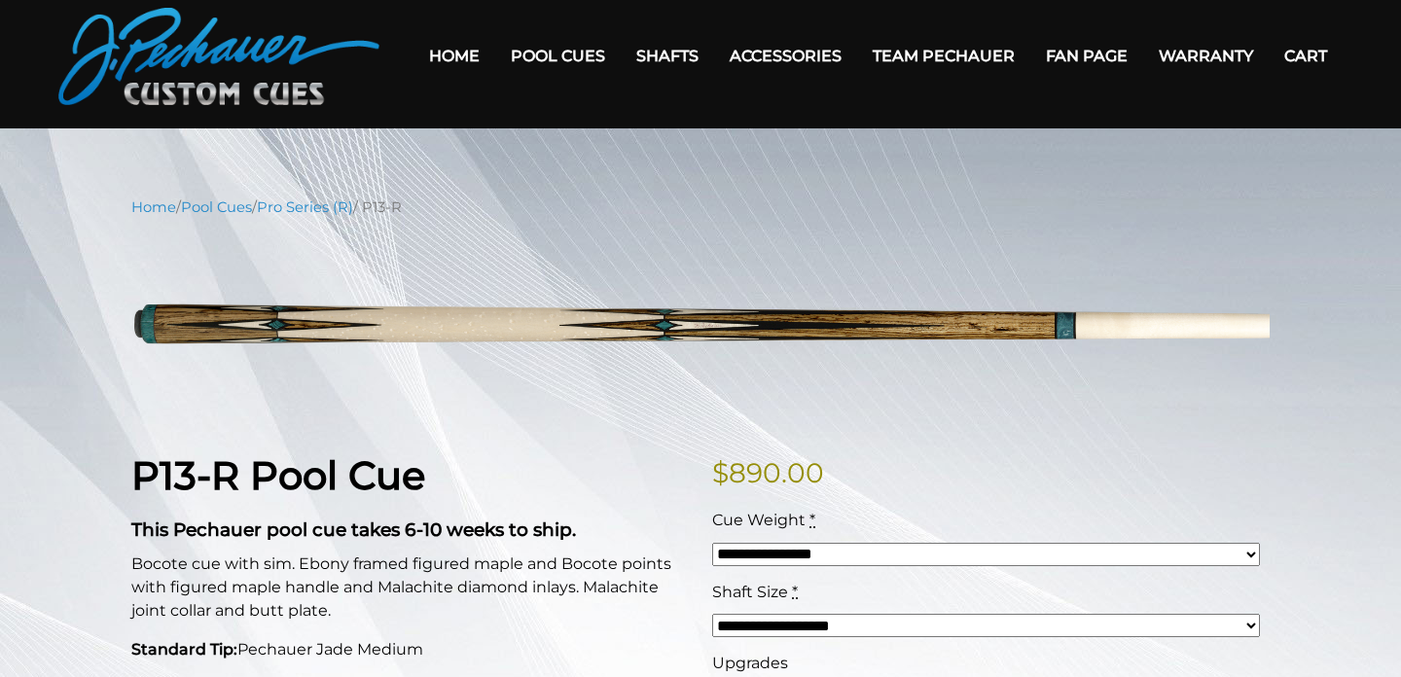
click at [446, 54] on link "Home" at bounding box center [455, 56] width 82 height 50
